Goal: Transaction & Acquisition: Obtain resource

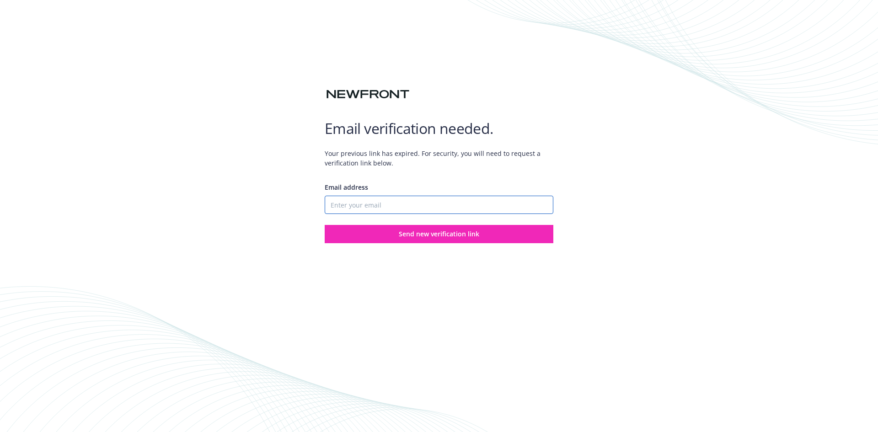
click at [402, 202] on input "Email address" at bounding box center [439, 205] width 229 height 18
type input "Lief@joneschouproperties.com"
click at [406, 236] on span "Send new verification link" at bounding box center [439, 234] width 81 height 9
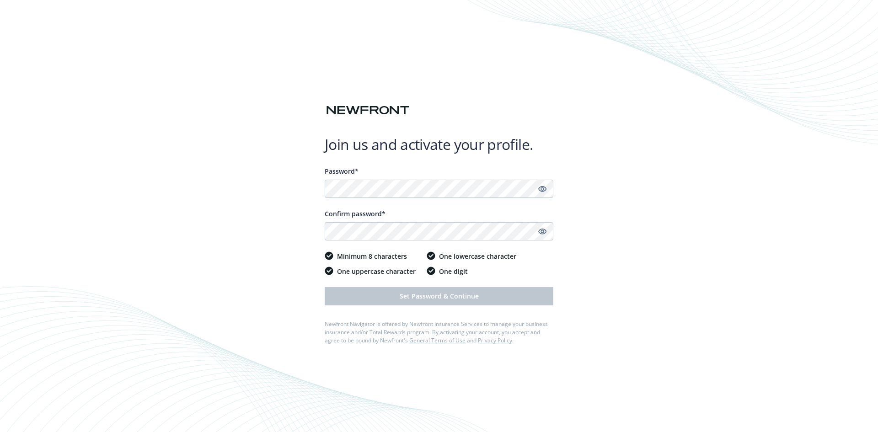
click at [386, 241] on div "Password* Confirm password* Minimum 8 characters One uppercase character One lo…" at bounding box center [439, 235] width 229 height 139
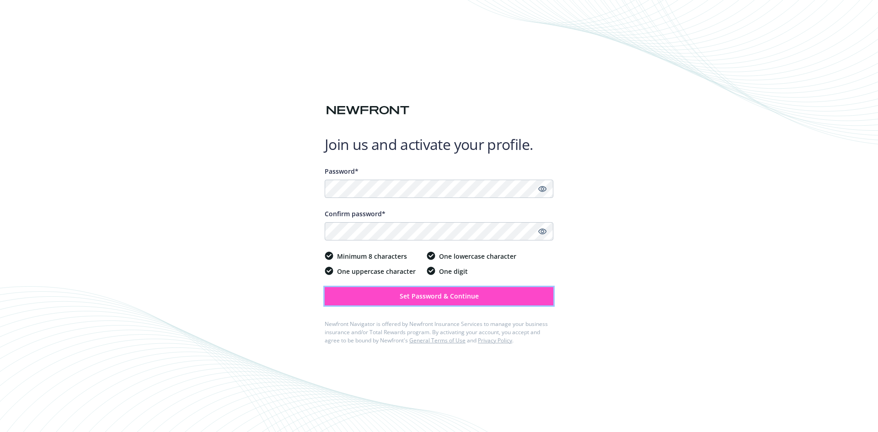
click at [437, 298] on span "Set Password & Continue" at bounding box center [439, 296] width 79 height 9
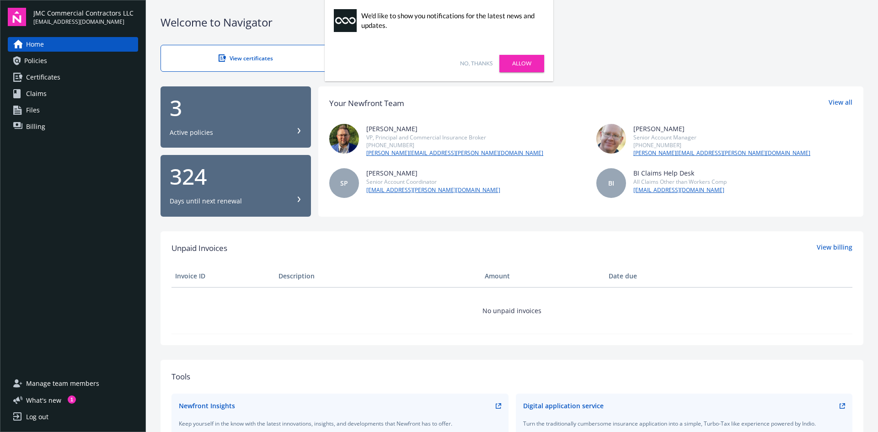
click at [79, 80] on link "Certificates" at bounding box center [73, 77] width 130 height 15
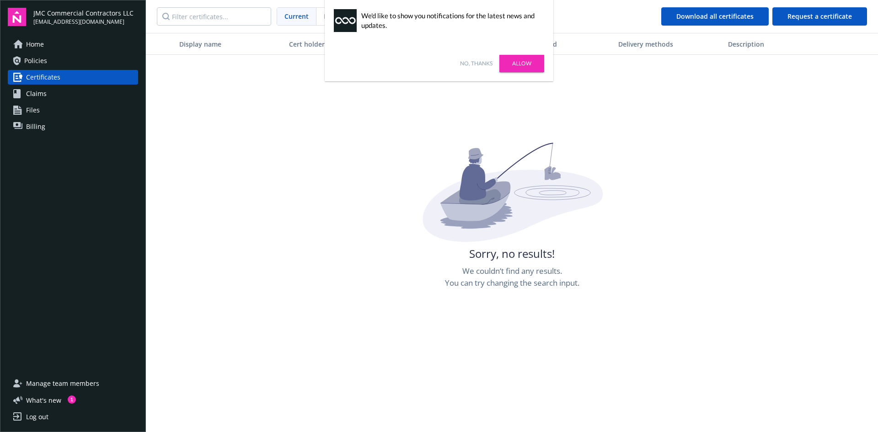
click at [476, 62] on link "No, thanks" at bounding box center [476, 63] width 32 height 8
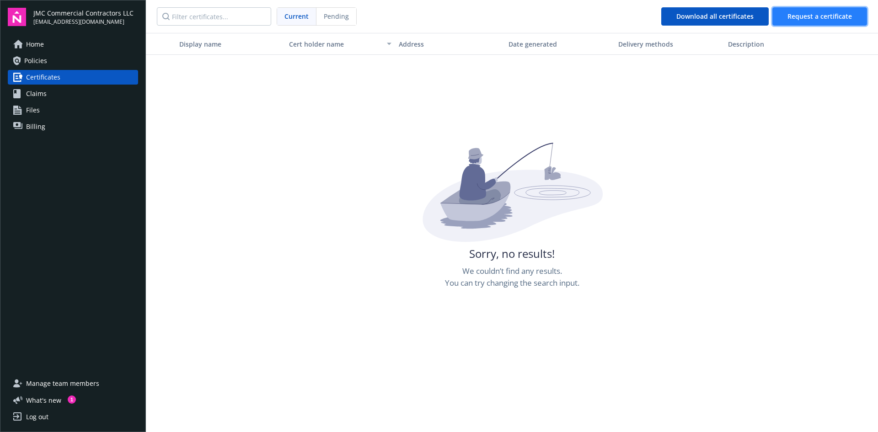
click at [831, 19] on span "Request a certificate" at bounding box center [820, 16] width 64 height 9
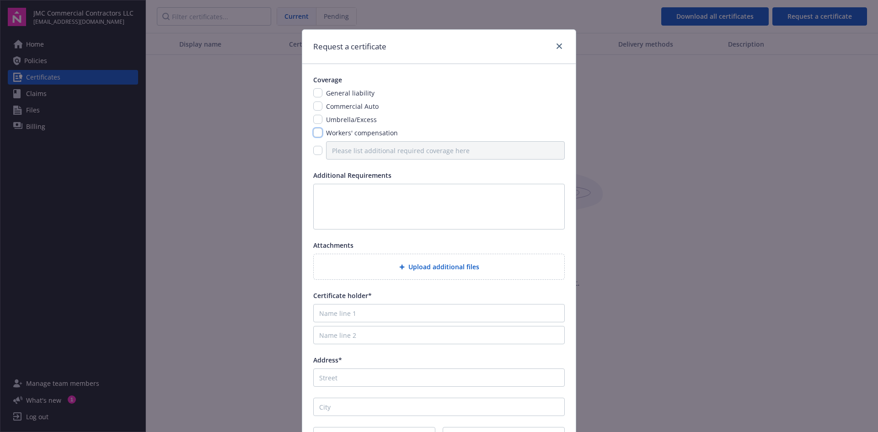
click at [314, 132] on input "checkbox" at bounding box center [317, 132] width 9 height 9
checkbox input "true"
click at [344, 204] on textarea at bounding box center [439, 207] width 252 height 46
click at [381, 202] on textarea at bounding box center [439, 207] width 252 height 46
paste textarea "Must have the City as the certificate holder with the correct address of - City…"
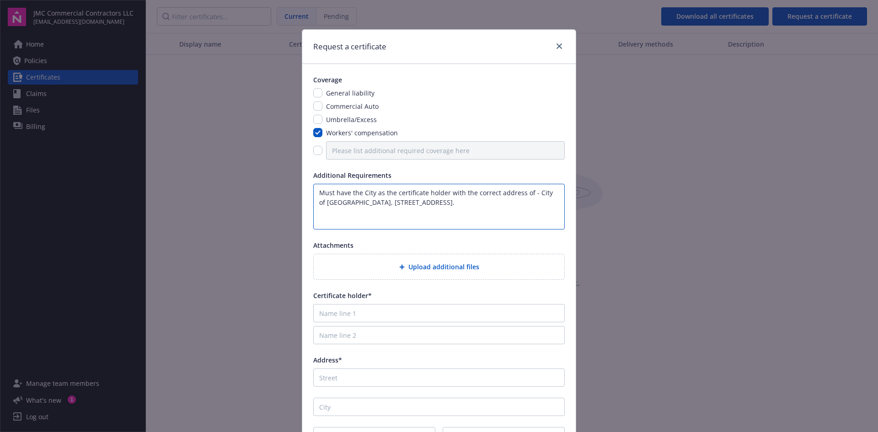
type textarea "Must have the City as the certificate holder with the correct address of - City…"
click at [363, 238] on div "Coverage General liability Commercial Auto Umbrella/Excess Workers' compensatio…" at bounding box center [439, 260] width 274 height 392
click at [354, 316] on input "Name line 1" at bounding box center [439, 313] width 252 height 18
type input "City of [GEOGRAPHIC_DATA]"
type input "[STREET_ADDRESS]"
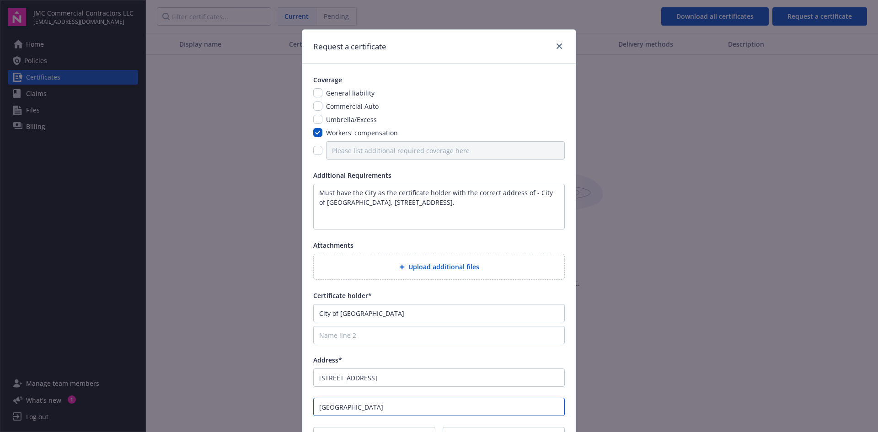
type input "[GEOGRAPHIC_DATA]"
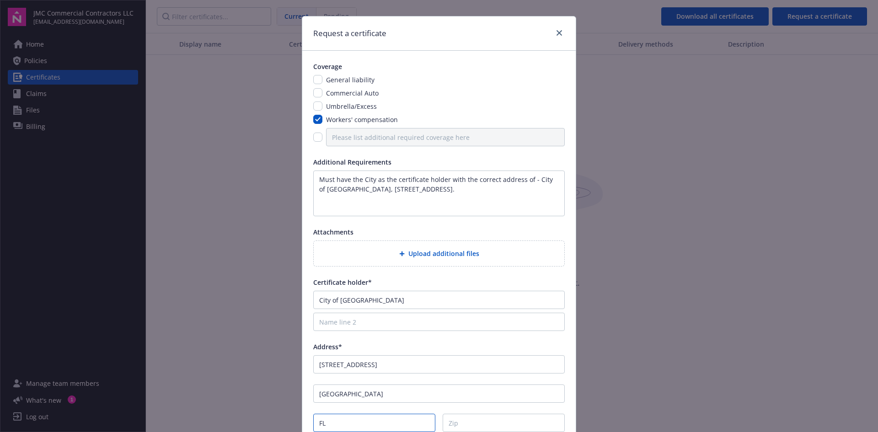
type input "FL"
type input "33401"
drag, startPoint x: 526, startPoint y: 193, endPoint x: 182, endPoint y: 156, distance: 345.6
click at [182, 156] on div "Request a certificate Coverage General liability Commercial Auto Umbrella/Exces…" at bounding box center [439, 216] width 878 height 432
click at [433, 224] on div "Coverage General liability Commercial Auto Umbrella/Excess Workers' compensatio…" at bounding box center [439, 247] width 274 height 392
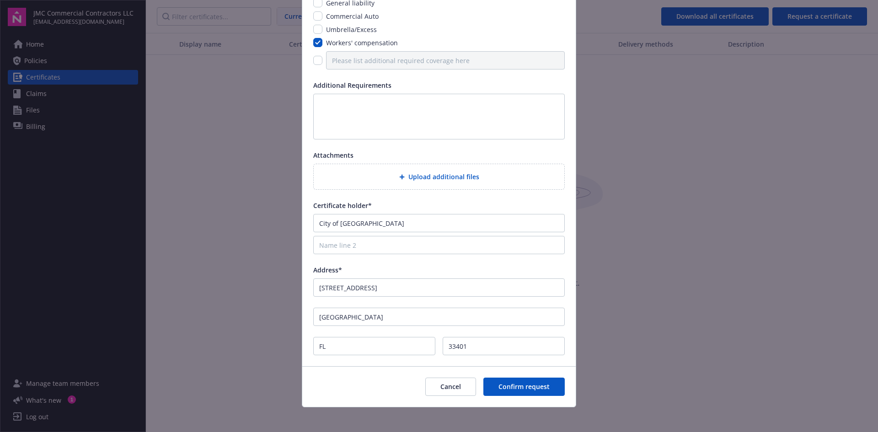
scroll to position [95, 0]
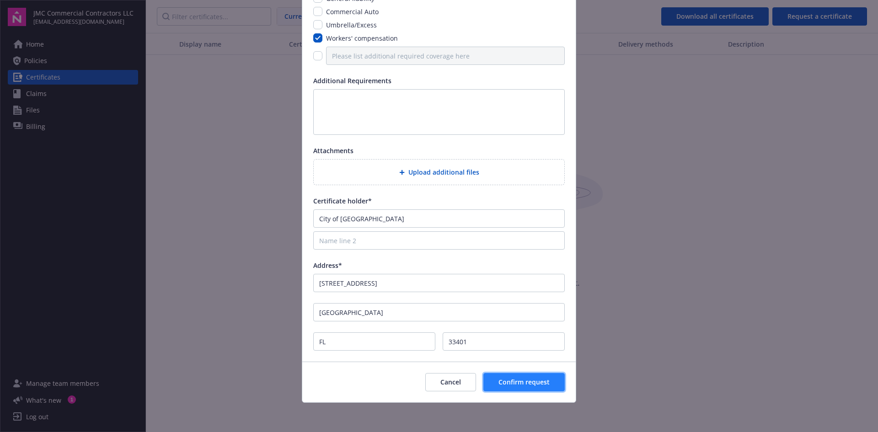
click at [499, 386] on span "Confirm request" at bounding box center [524, 382] width 51 height 9
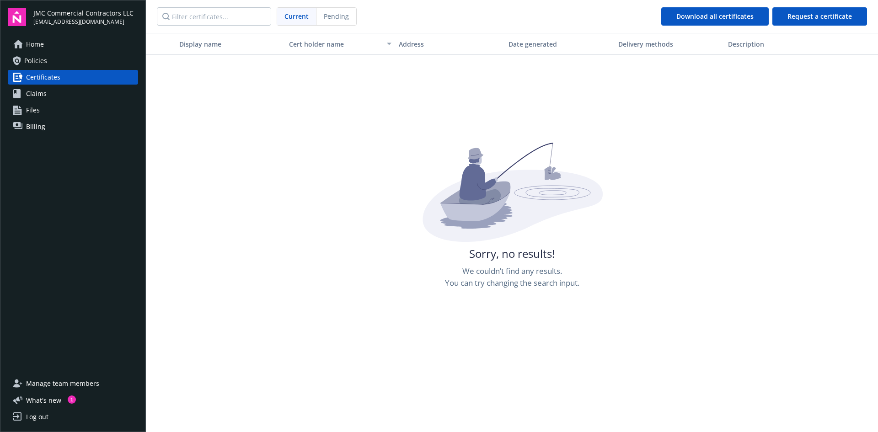
click at [82, 77] on link "Certificates" at bounding box center [73, 77] width 130 height 15
click at [47, 62] on link "Policies" at bounding box center [73, 61] width 130 height 15
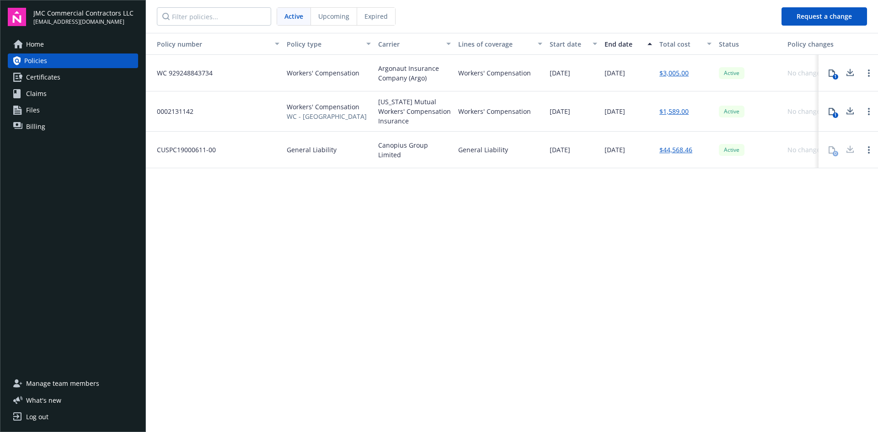
click at [46, 76] on span "Certificates" at bounding box center [43, 77] width 34 height 15
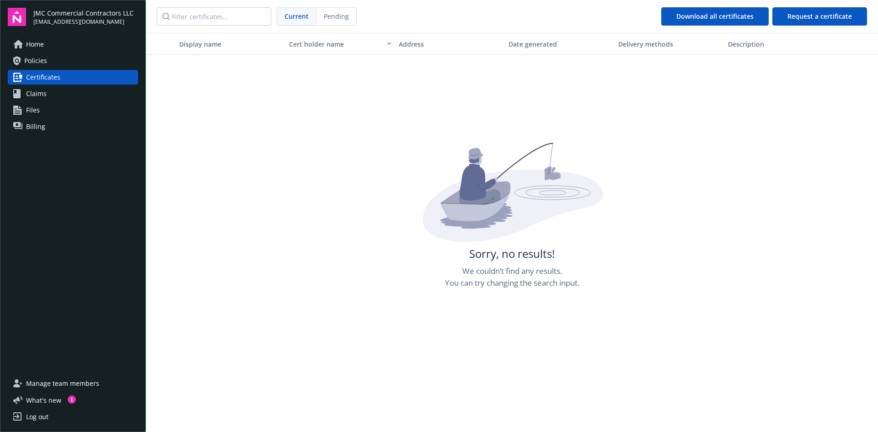
click at [46, 40] on link "Home" at bounding box center [73, 44] width 130 height 15
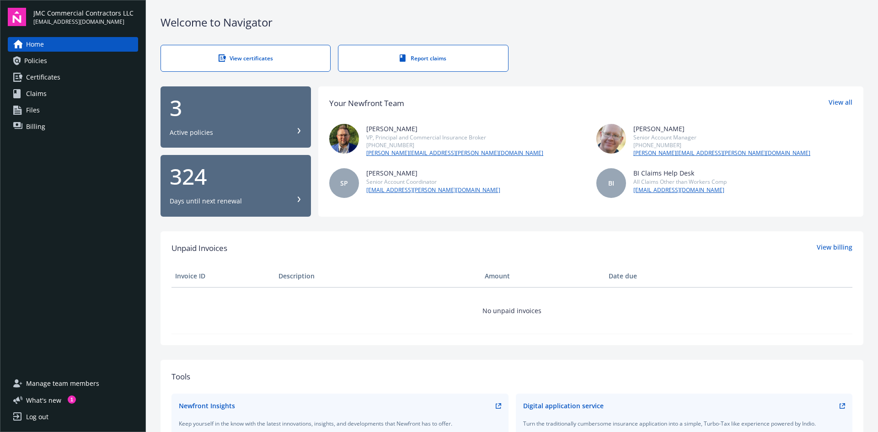
click at [64, 65] on link "Policies" at bounding box center [73, 61] width 130 height 15
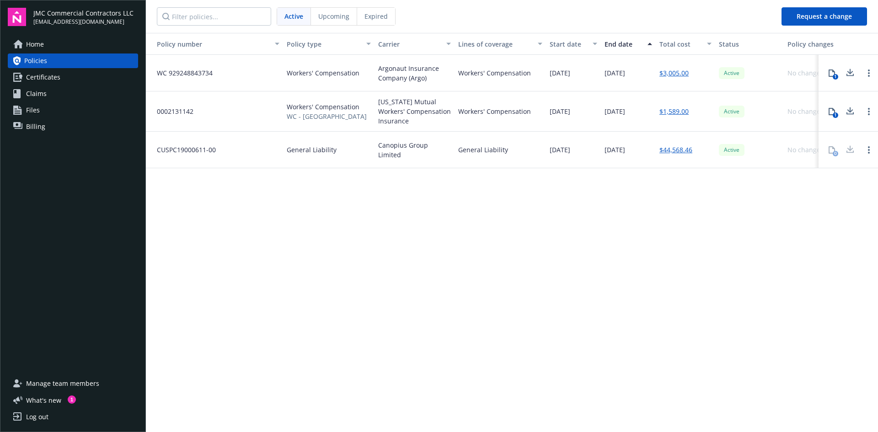
click at [75, 79] on link "Certificates" at bounding box center [73, 77] width 130 height 15
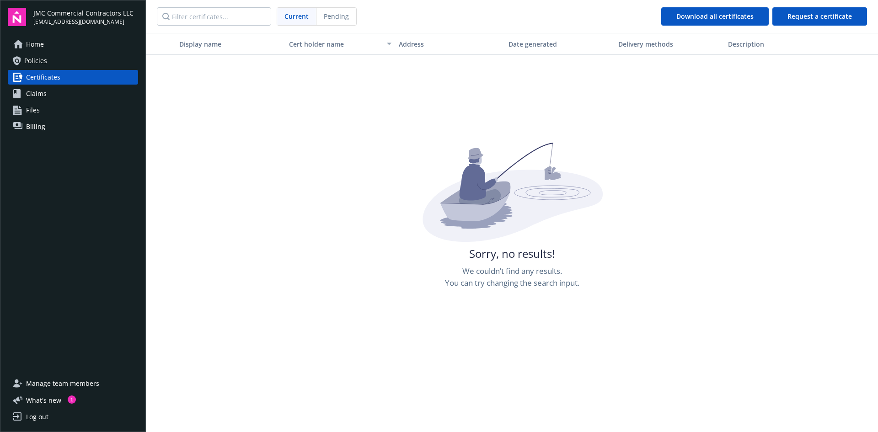
click at [82, 57] on link "Policies" at bounding box center [73, 61] width 130 height 15
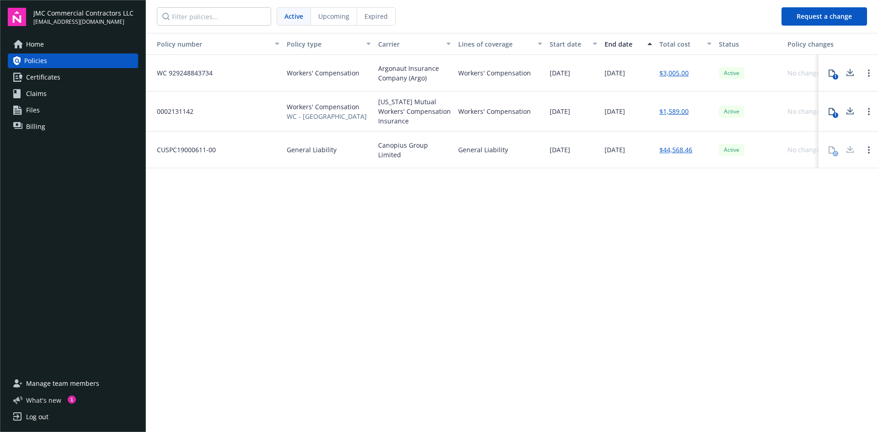
click at [46, 400] on span "What ' s new" at bounding box center [43, 401] width 35 height 10
click at [43, 44] on span "Home" at bounding box center [35, 44] width 18 height 15
